Goal: Information Seeking & Learning: Check status

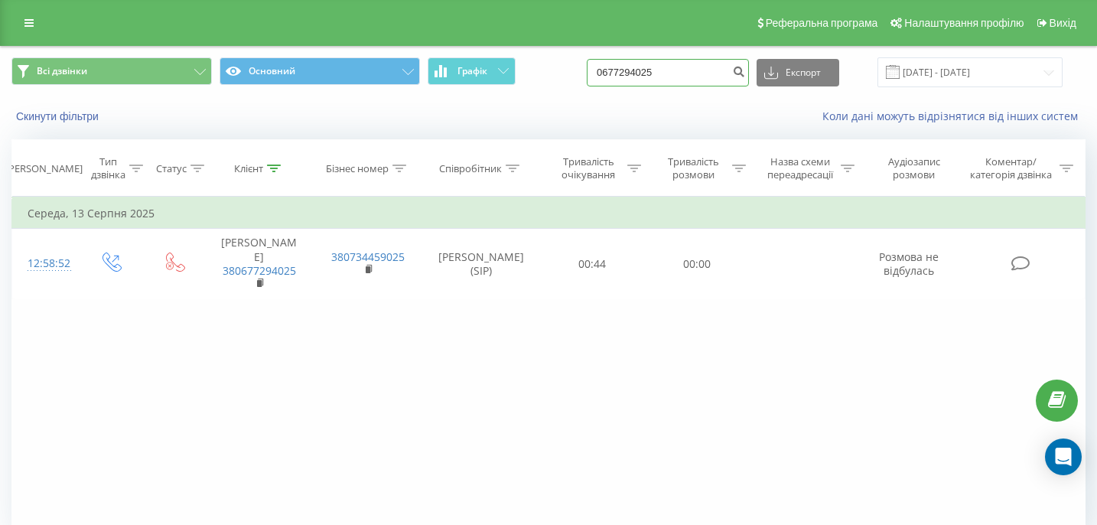
drag, startPoint x: 700, startPoint y: 73, endPoint x: 586, endPoint y: 68, distance: 114.1
click at [586, 68] on div "Всі дзвінки Основний Графік 0677294025 Експорт .csv .xls .xlsx [DATE] - [DATE]" at bounding box center [548, 72] width 1074 height 30
paste input "0504162171"
type input "0504162171"
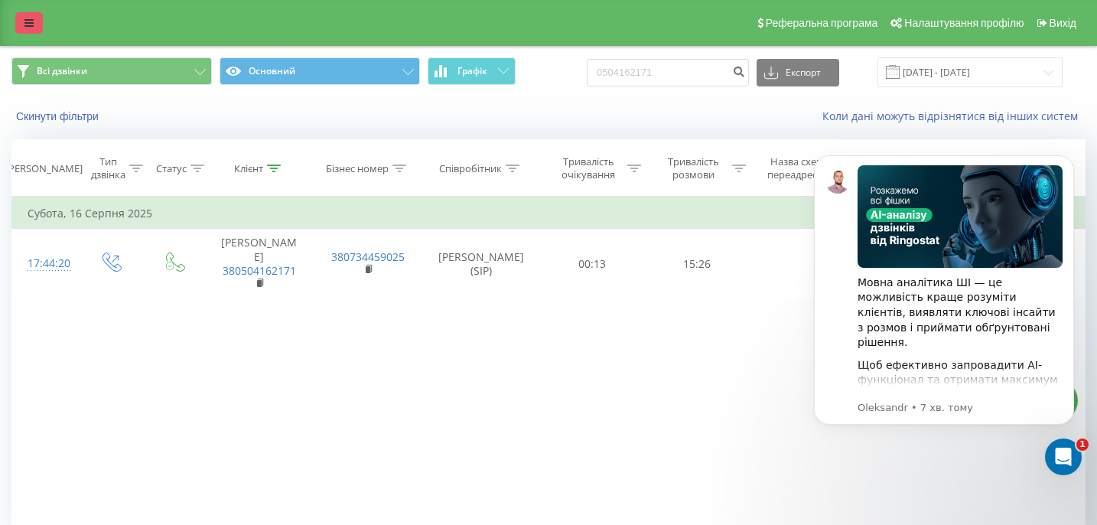
click at [25, 22] on icon at bounding box center [28, 23] width 9 height 11
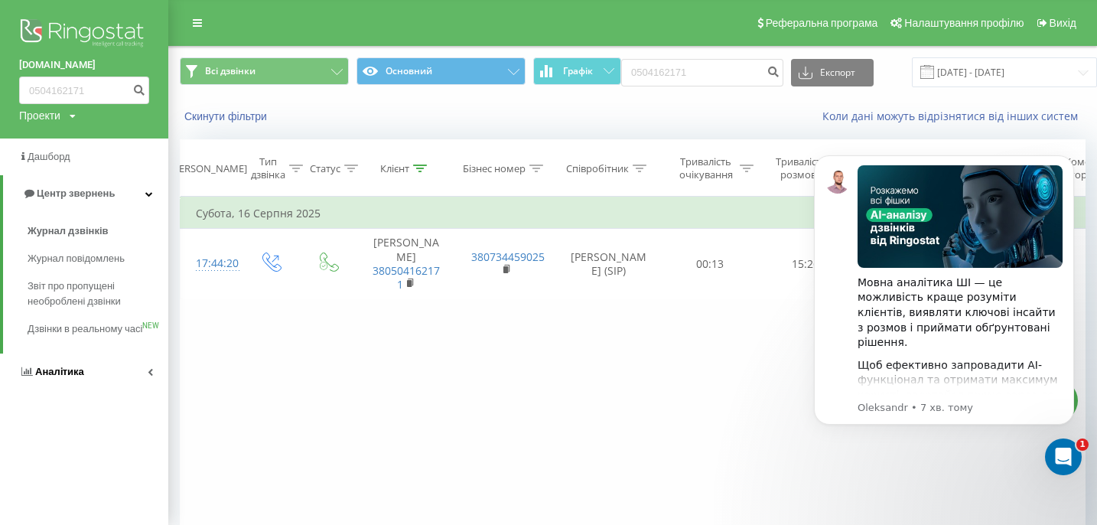
click at [68, 377] on span "Аналiтика" at bounding box center [59, 371] width 49 height 11
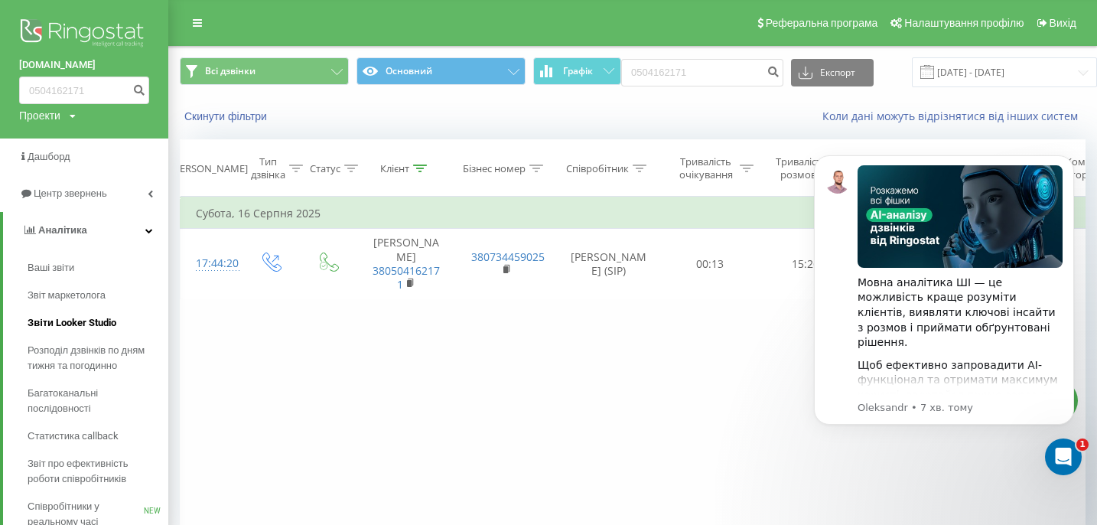
click at [105, 324] on span "Звіти Looker Studio" at bounding box center [72, 322] width 89 height 15
click at [452, 311] on div "Фільтрувати за умовою Дорівнює Введіть значення Скасувати OK Фільтрувати за умо…" at bounding box center [633, 369] width 906 height 344
